Goal: Find specific page/section: Find specific page/section

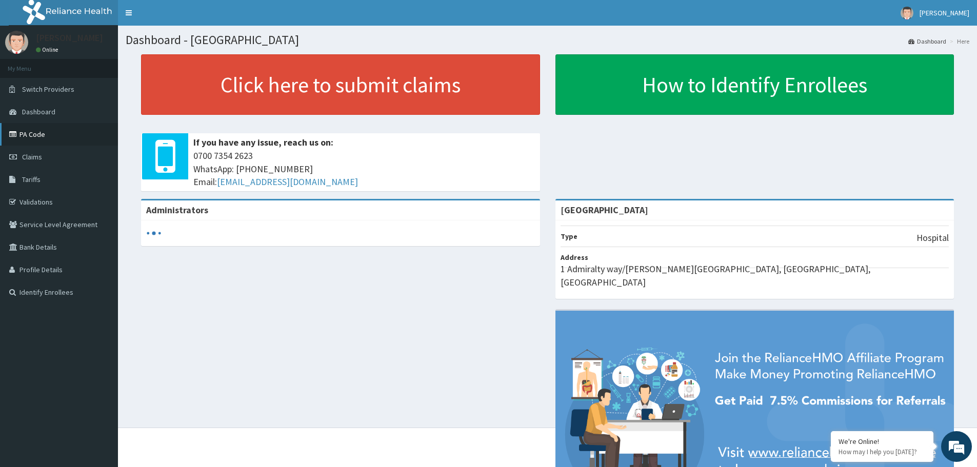
click at [38, 133] on link "PA Code" at bounding box center [59, 134] width 118 height 23
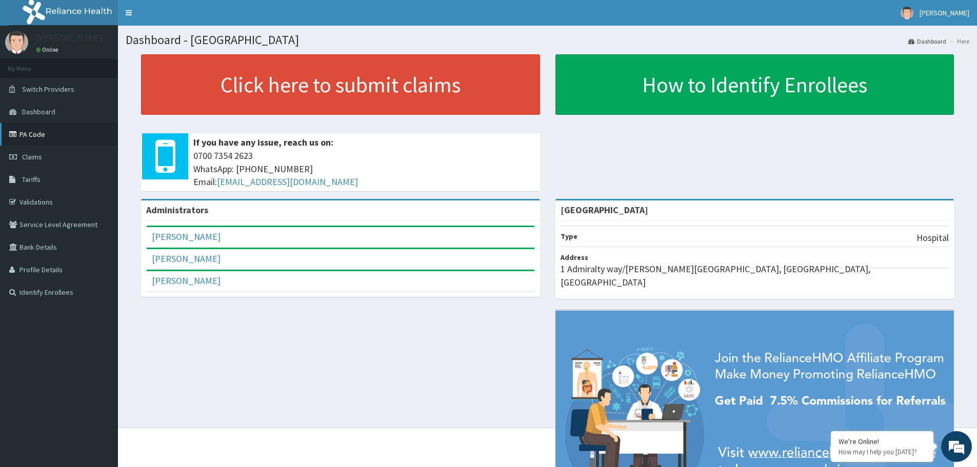
click at [33, 134] on link "PA Code" at bounding box center [59, 134] width 118 height 23
